Goal: Task Accomplishment & Management: Use online tool/utility

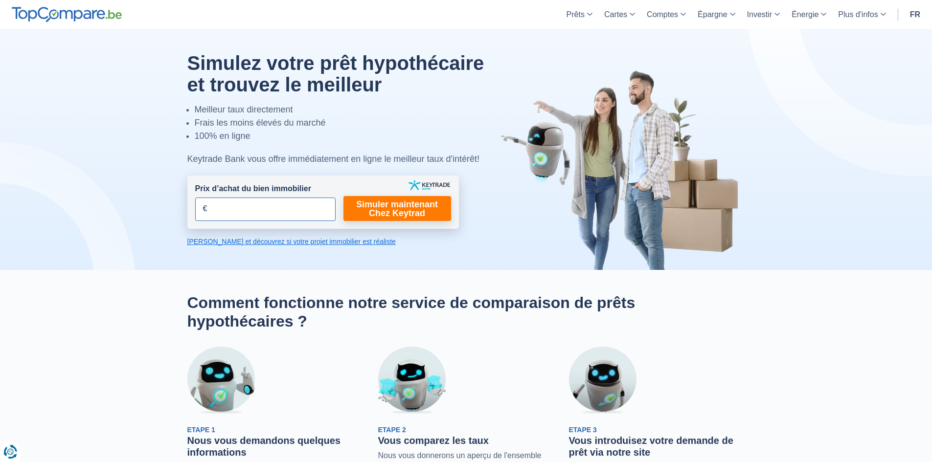
click at [312, 219] on input "Prix d’achat du bien immobilier" at bounding box center [265, 209] width 140 height 23
type input "400.000"
click at [366, 208] on link "Simuler maintenant Chez Keytrad" at bounding box center [397, 208] width 108 height 25
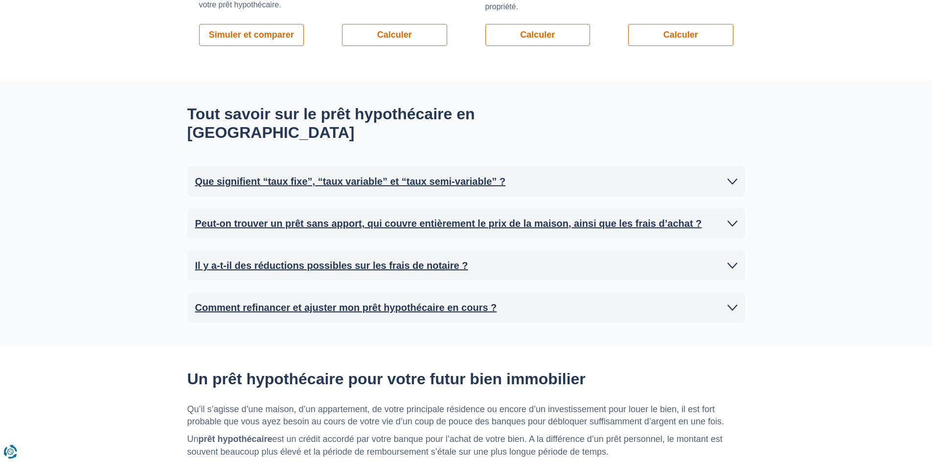
scroll to position [783, 0]
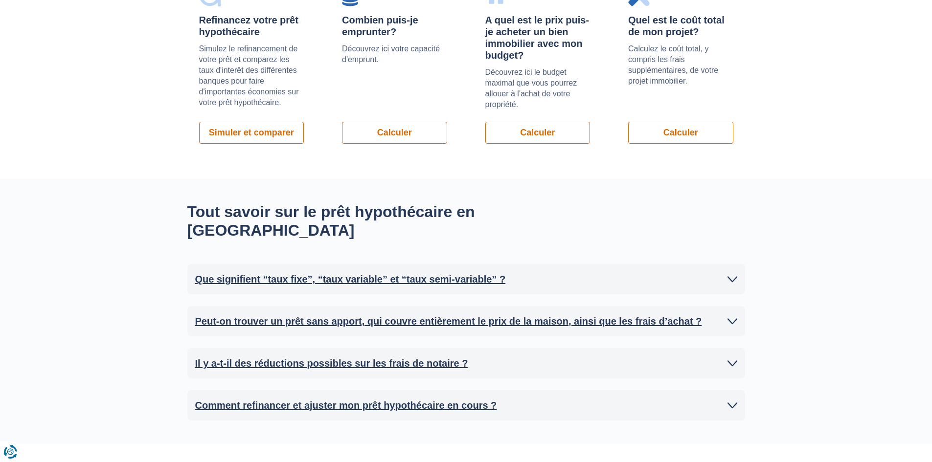
click at [518, 272] on link "Que signifient “taux fixe”, “taux variable” et “taux semi-variable” ?" at bounding box center [466, 279] width 542 height 15
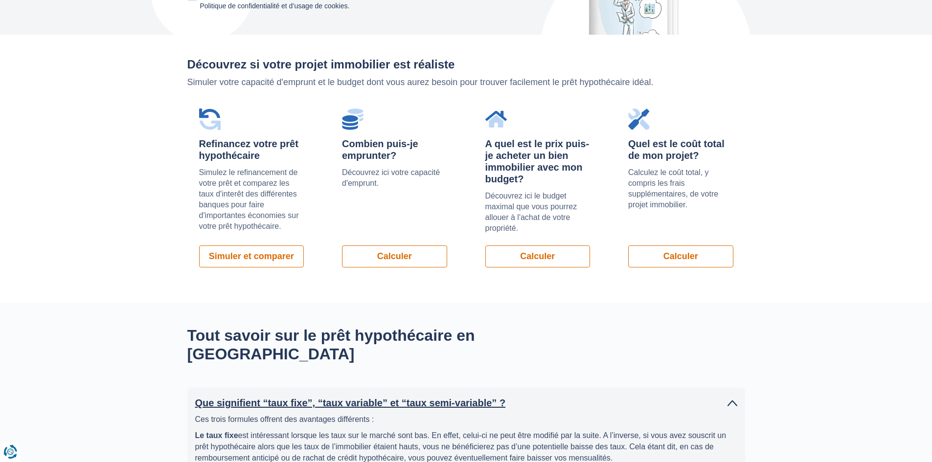
scroll to position [636, 0]
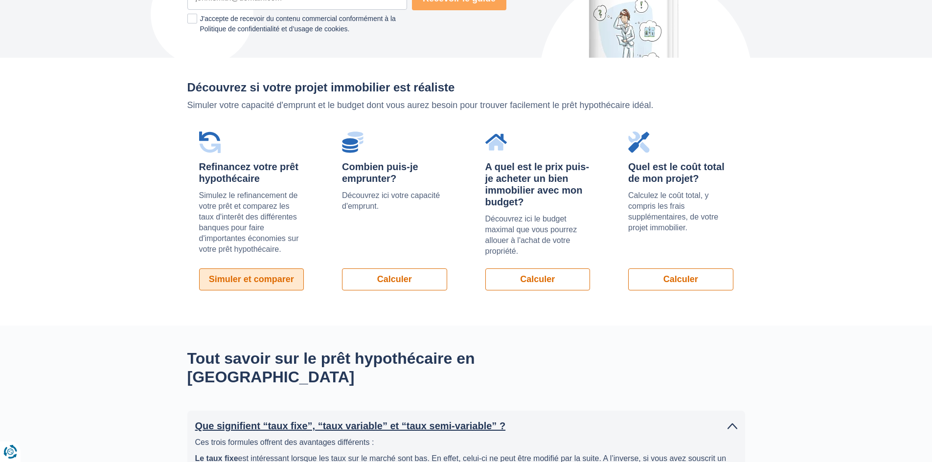
click at [229, 272] on link "Simuler et comparer" at bounding box center [251, 280] width 105 height 22
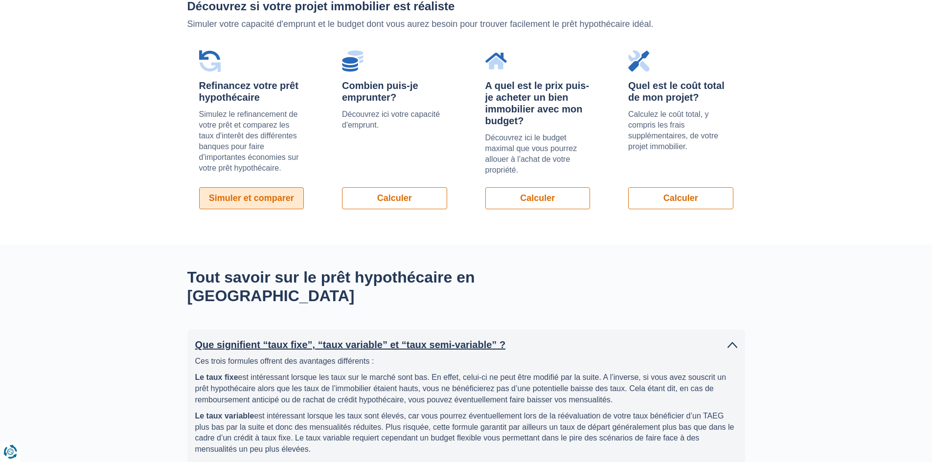
scroll to position [734, 0]
